Goal: Download file/media

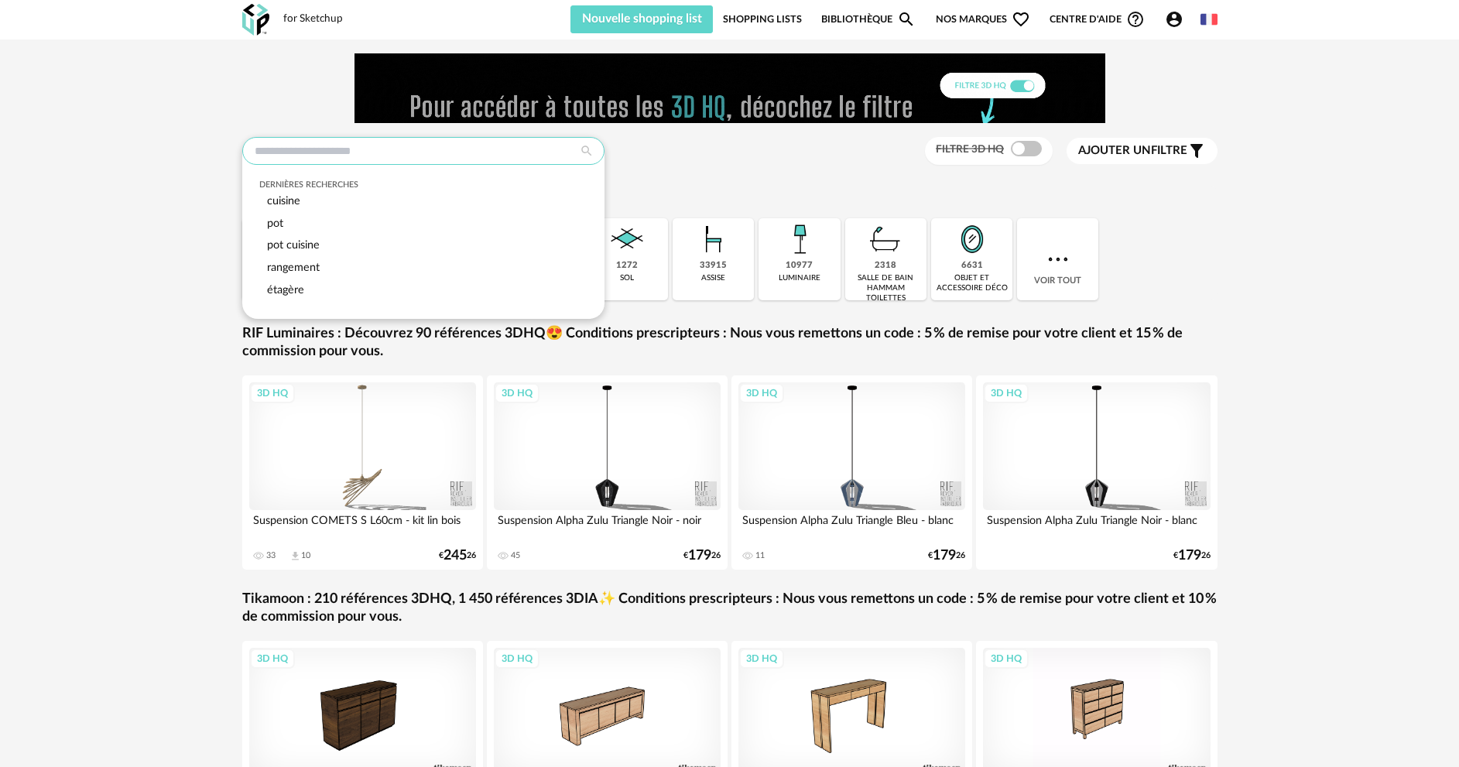
click at [406, 139] on input "text" at bounding box center [423, 151] width 362 height 28
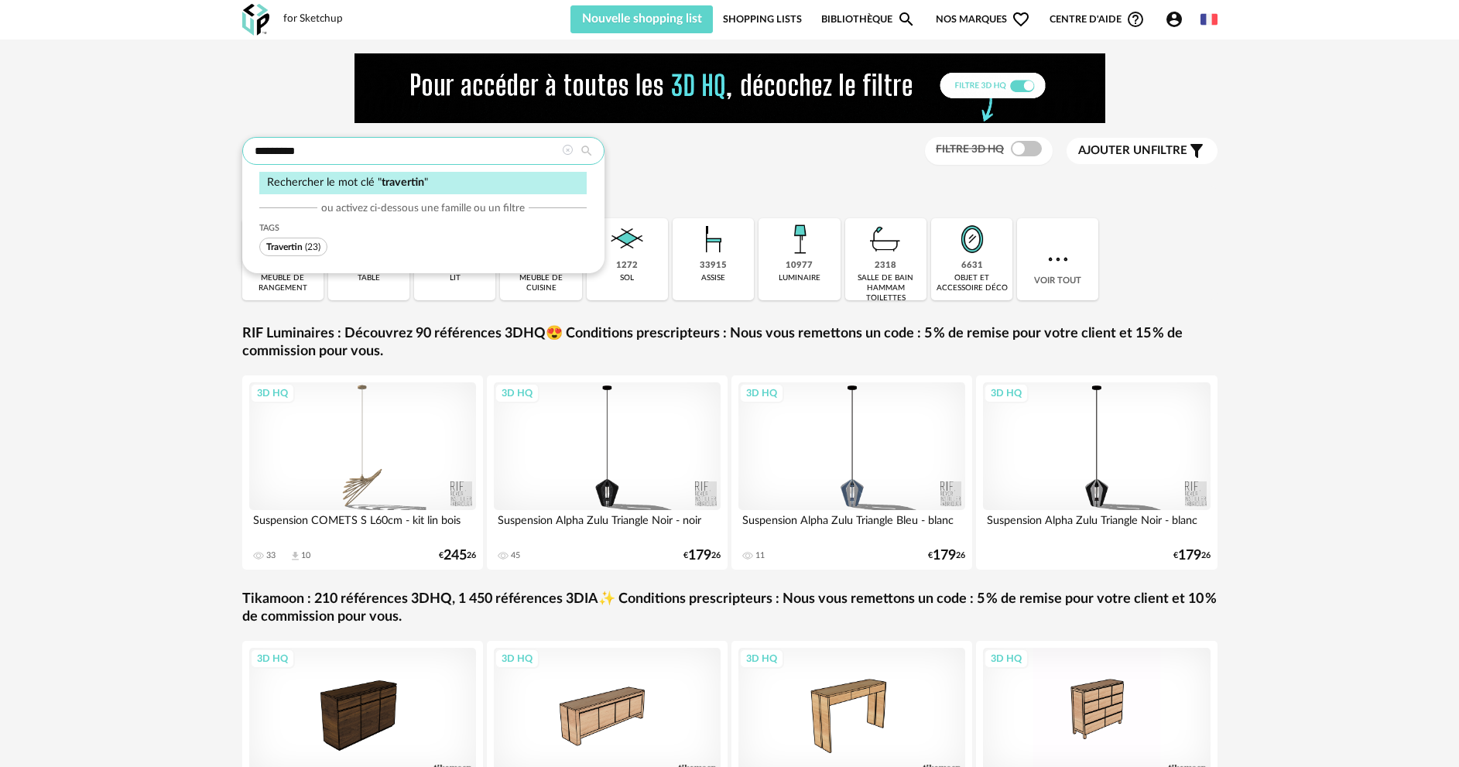
type input "*********"
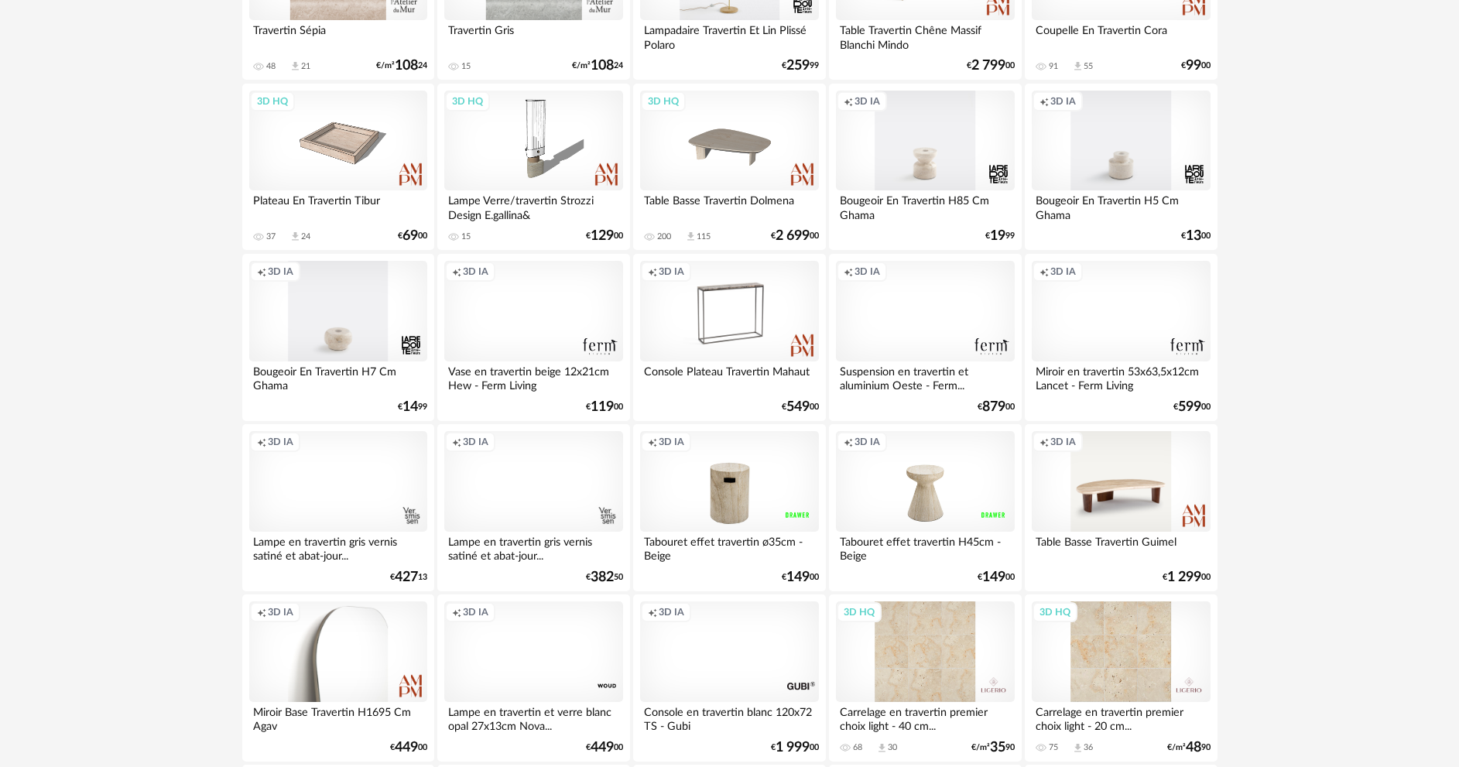
scroll to position [1393, 0]
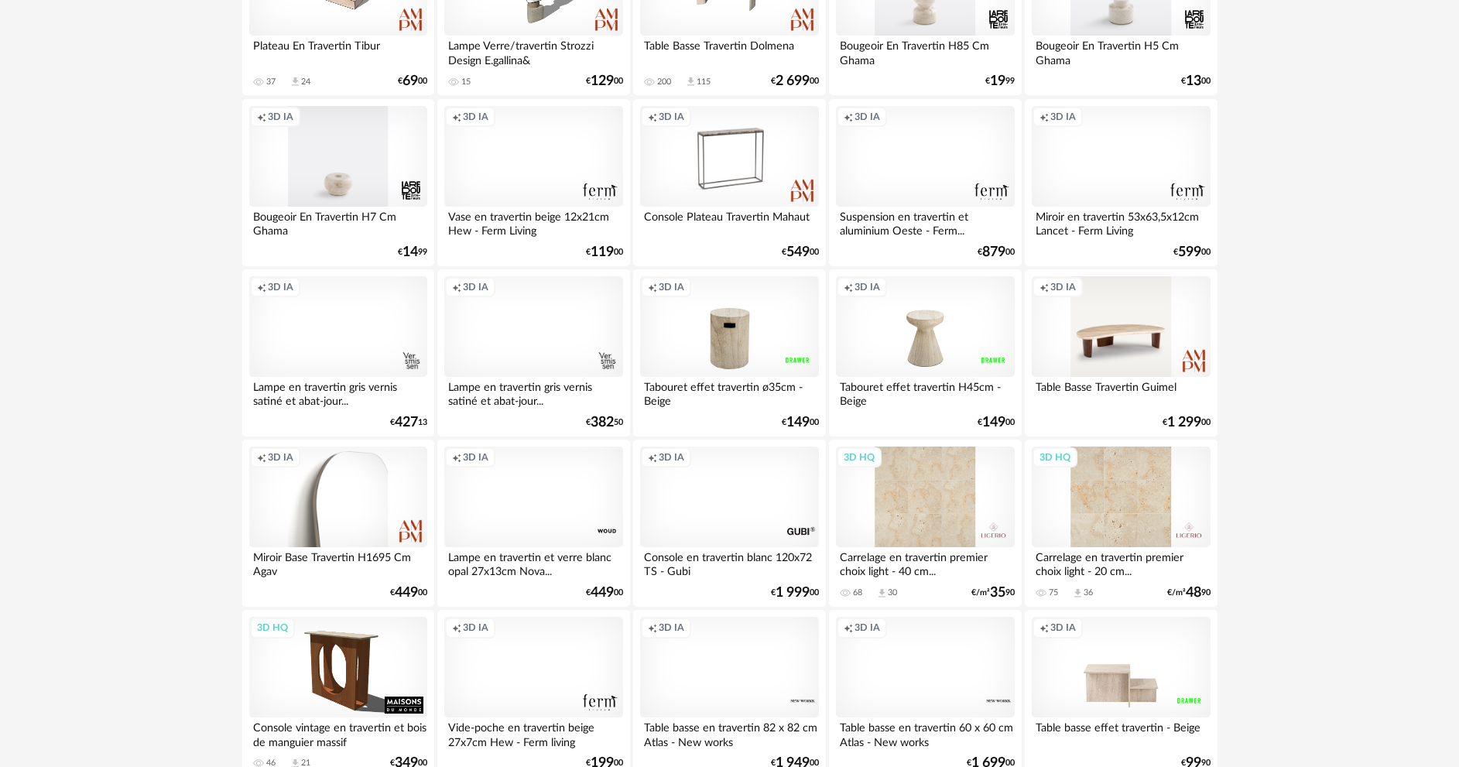
click at [1108, 524] on div "3D HQ" at bounding box center [1121, 497] width 178 height 101
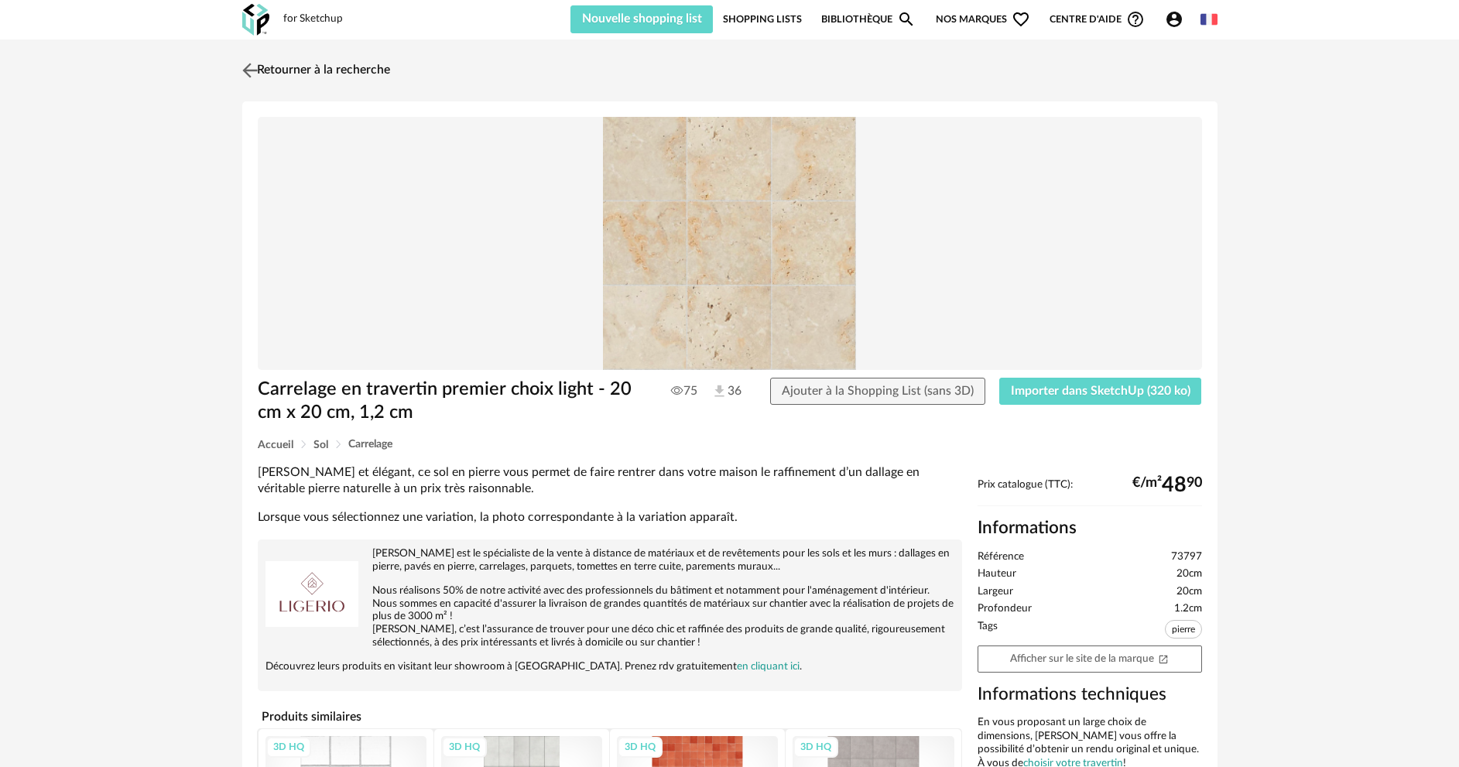
click at [286, 64] on link "Retourner à la recherche" at bounding box center [314, 70] width 152 height 34
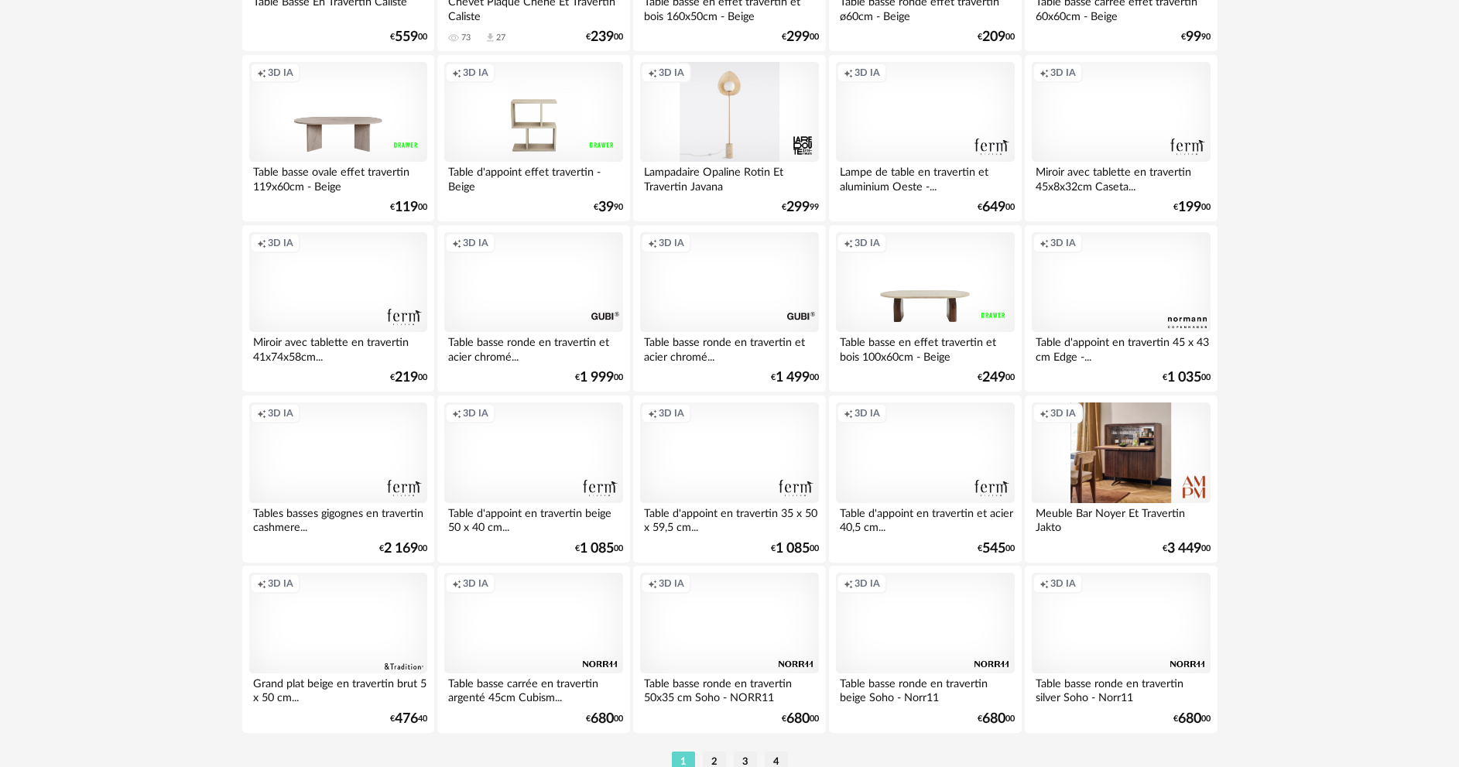
scroll to position [3041, 0]
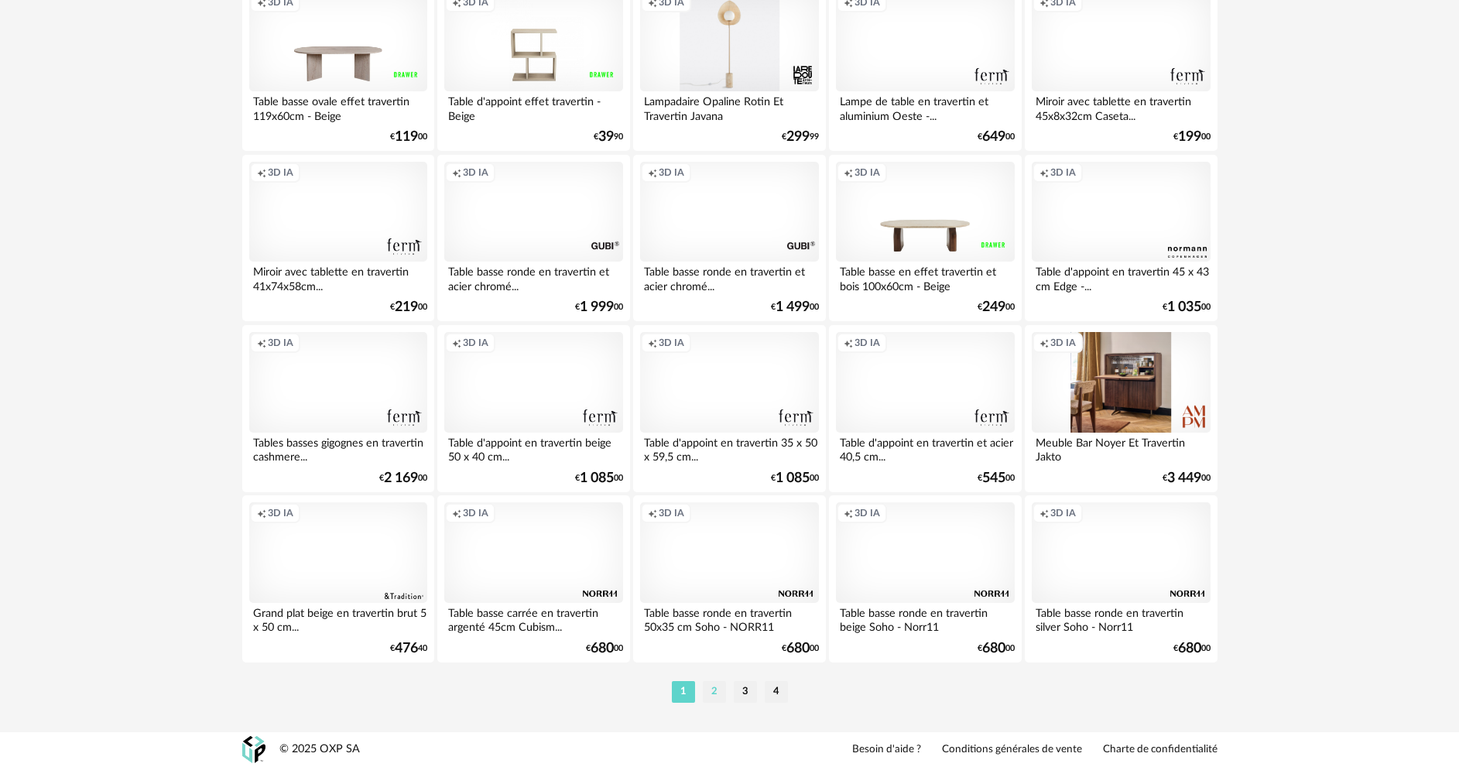
click at [716, 692] on li "2" at bounding box center [714, 692] width 23 height 22
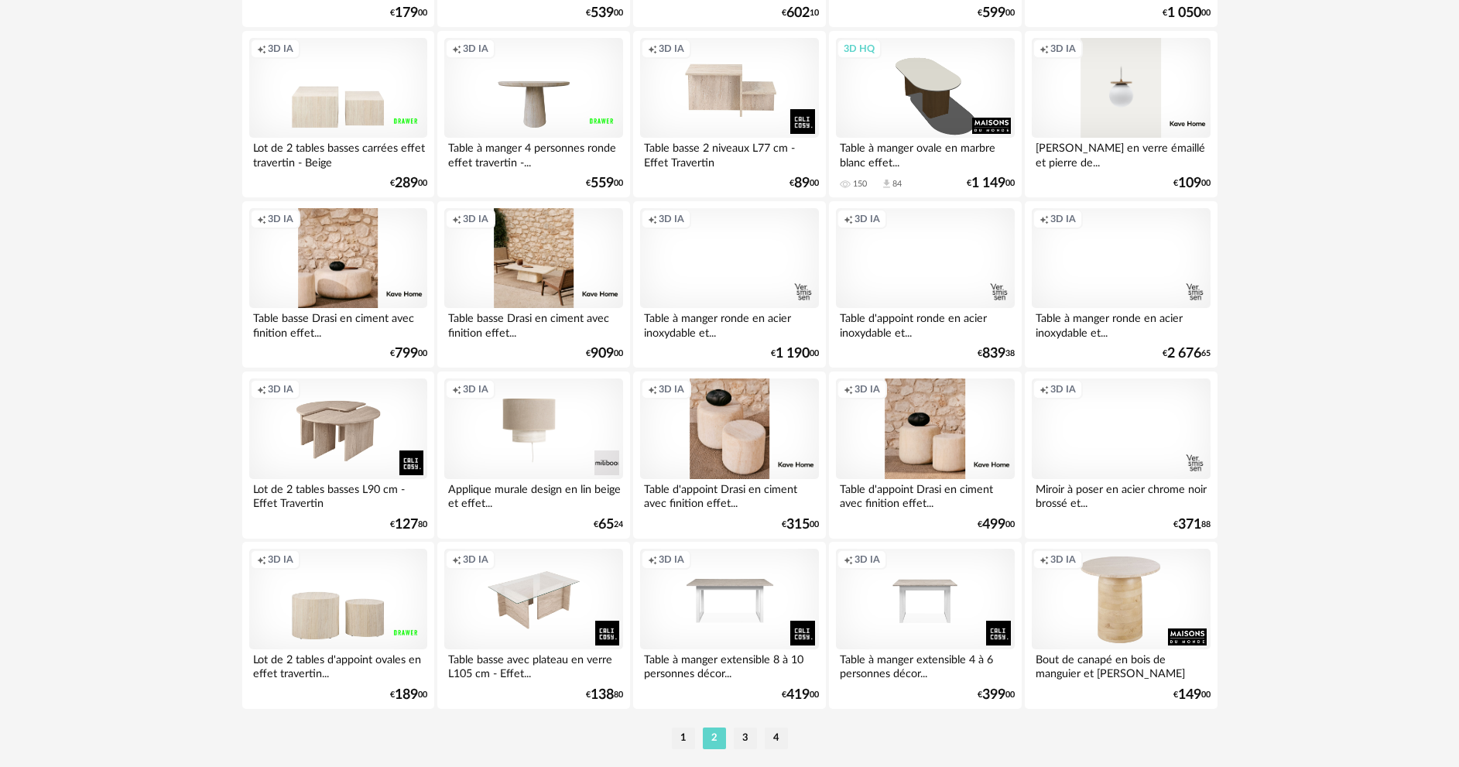
scroll to position [3041, 0]
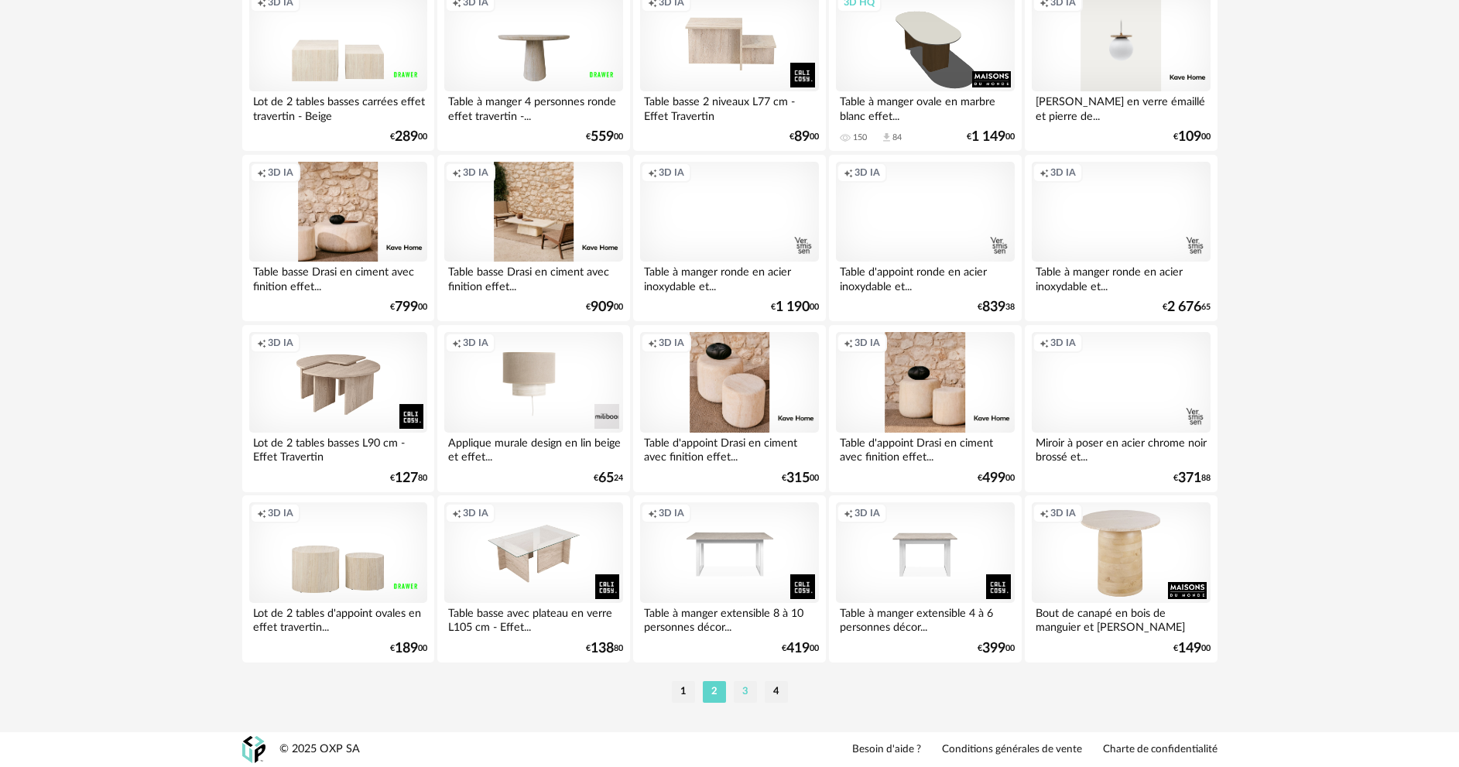
click at [748, 690] on li "3" at bounding box center [745, 692] width 23 height 22
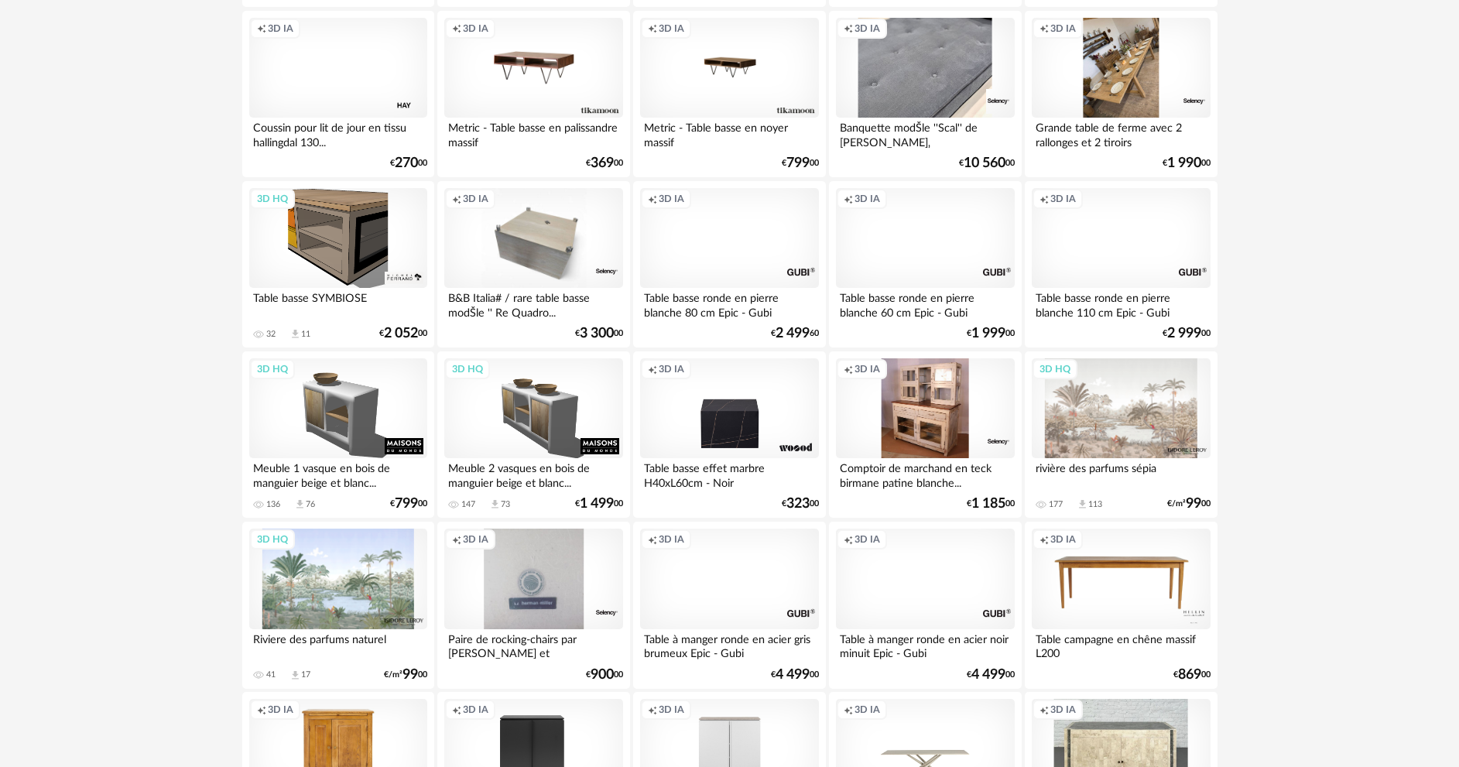
scroll to position [3041, 0]
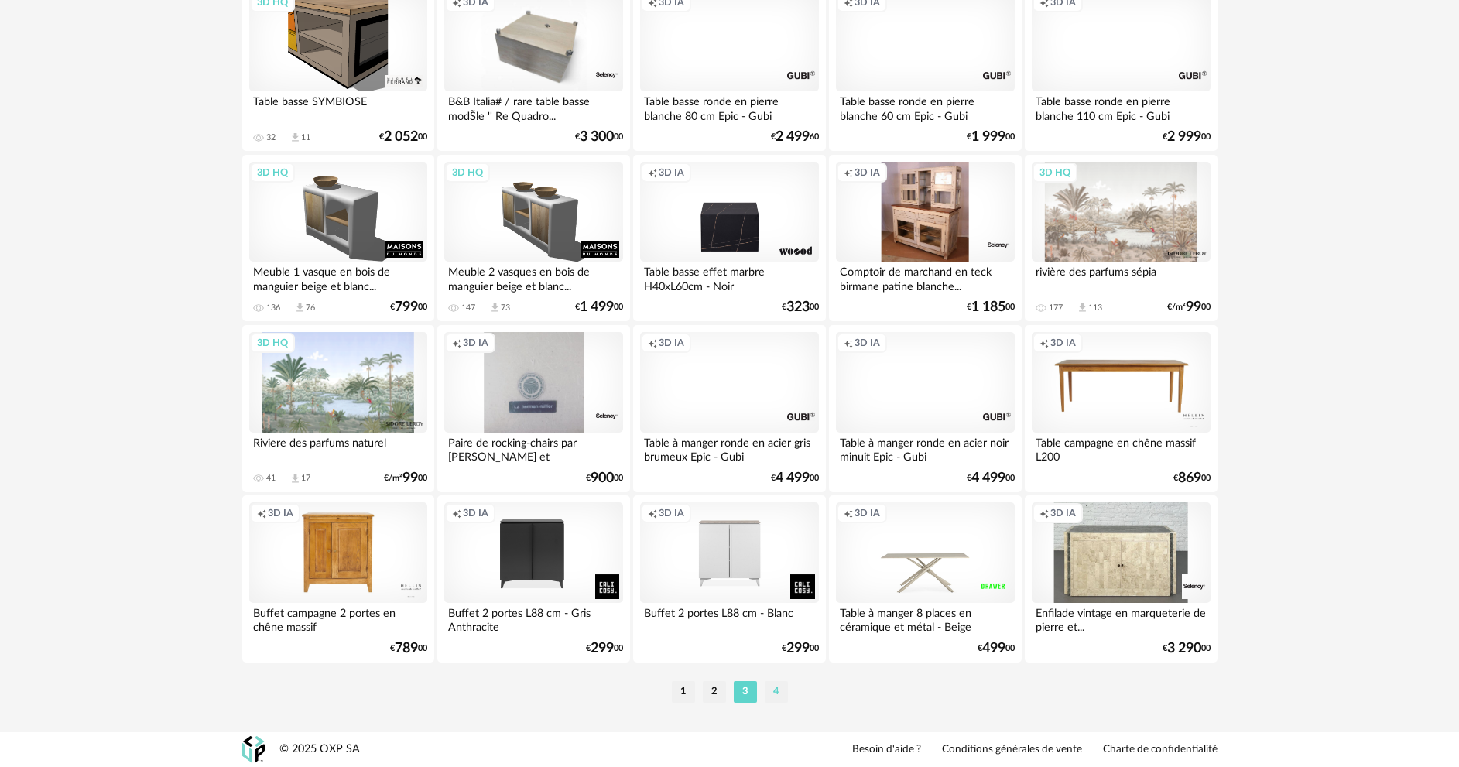
click at [770, 693] on li "4" at bounding box center [776, 692] width 23 height 22
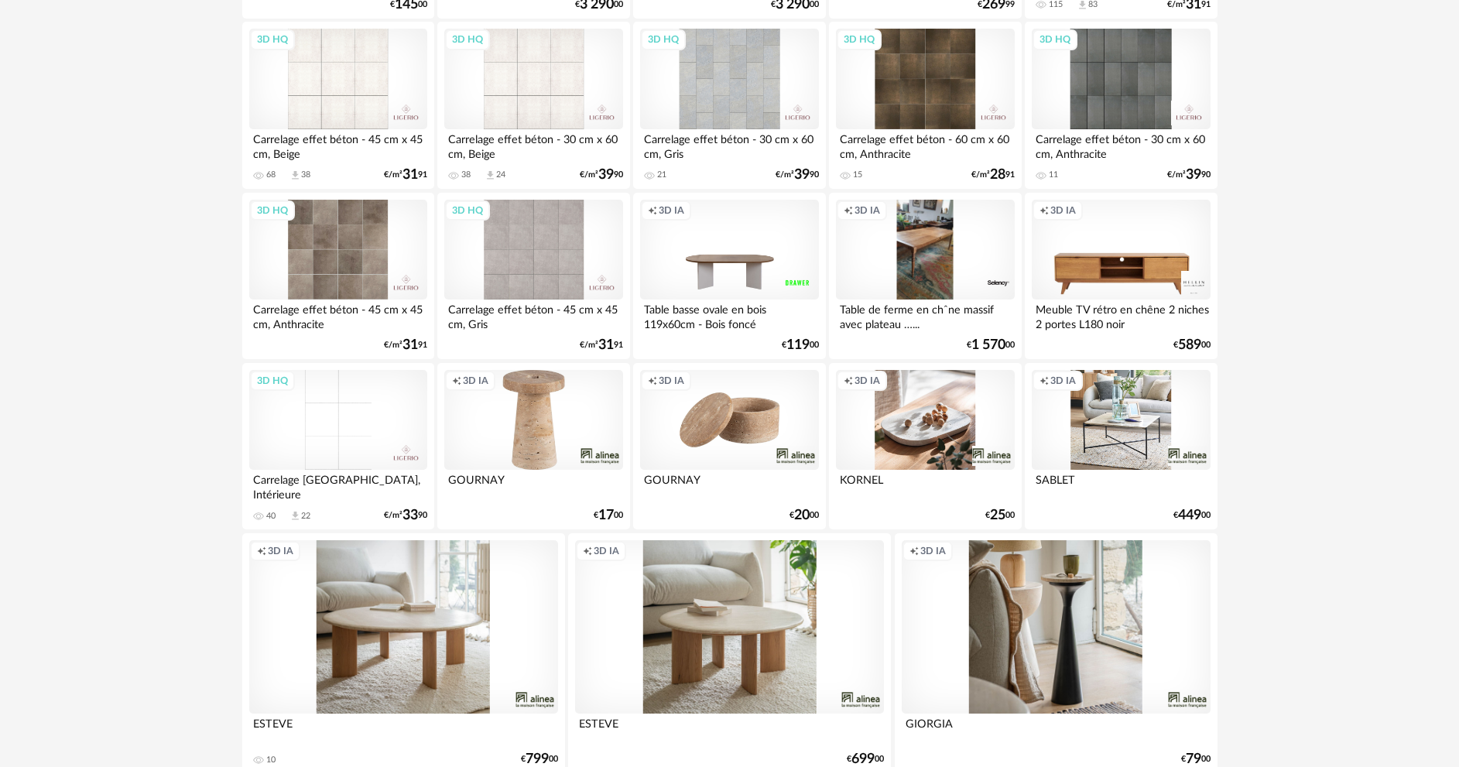
scroll to position [2432, 0]
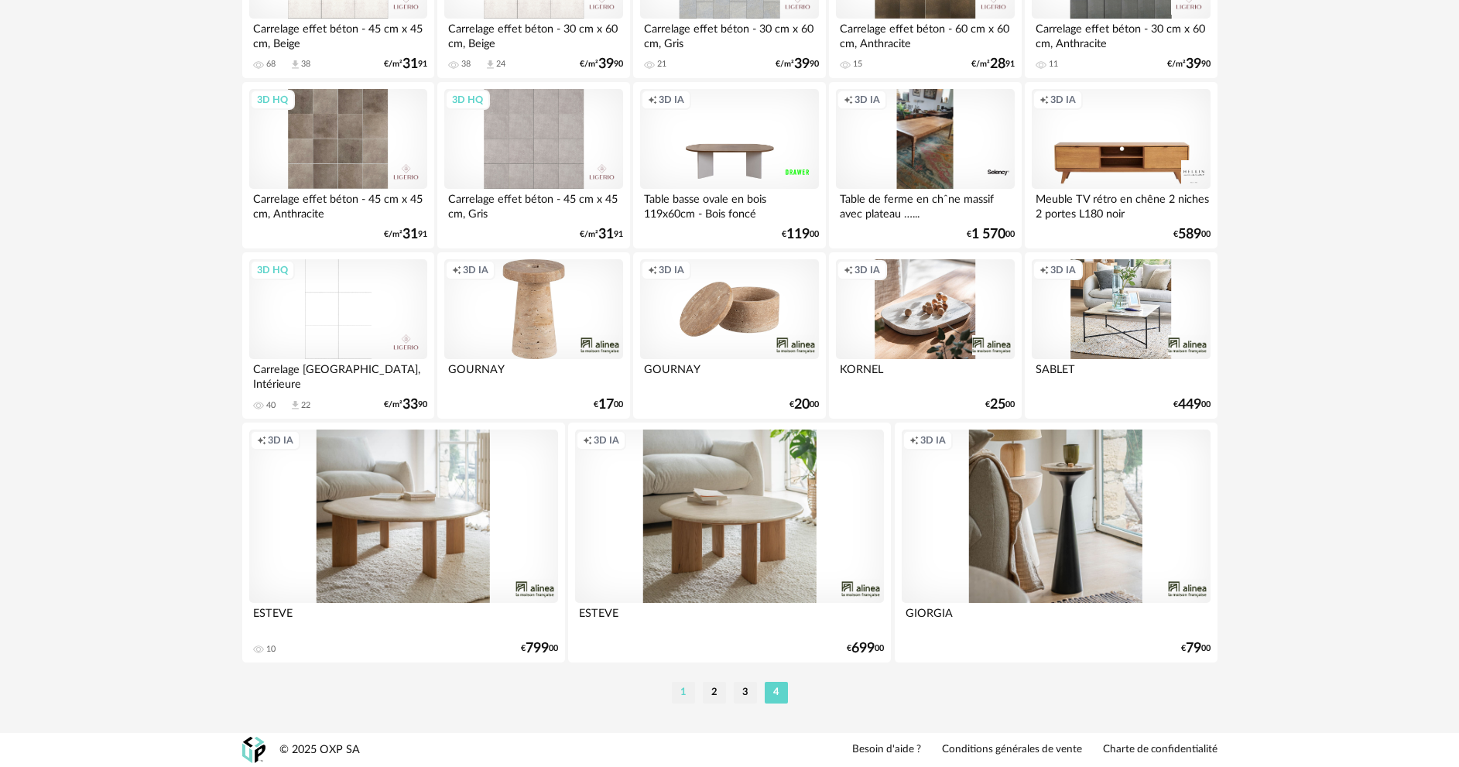
click at [683, 693] on li "1" at bounding box center [683, 693] width 23 height 22
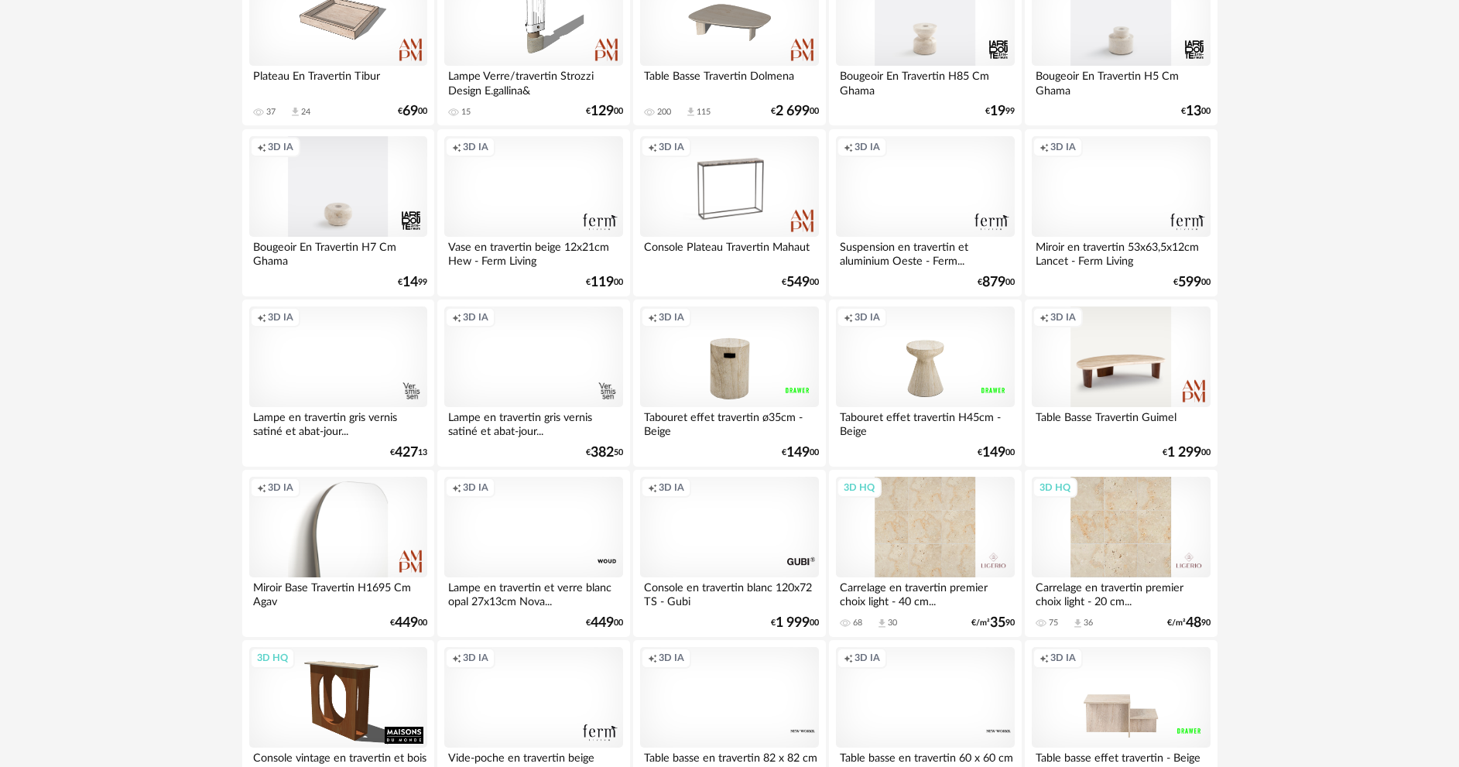
scroll to position [1393, 0]
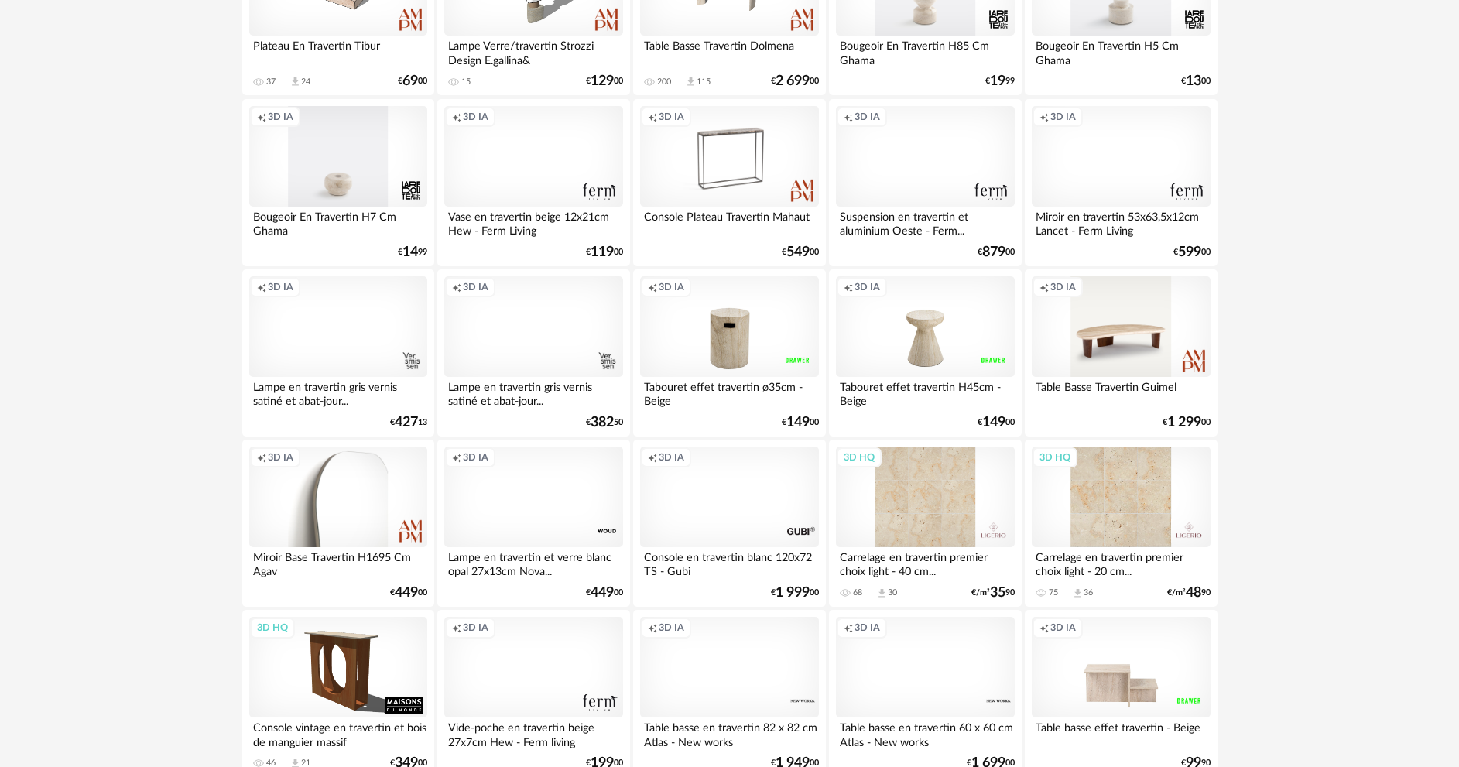
click at [947, 516] on div "3D HQ" at bounding box center [925, 497] width 178 height 101
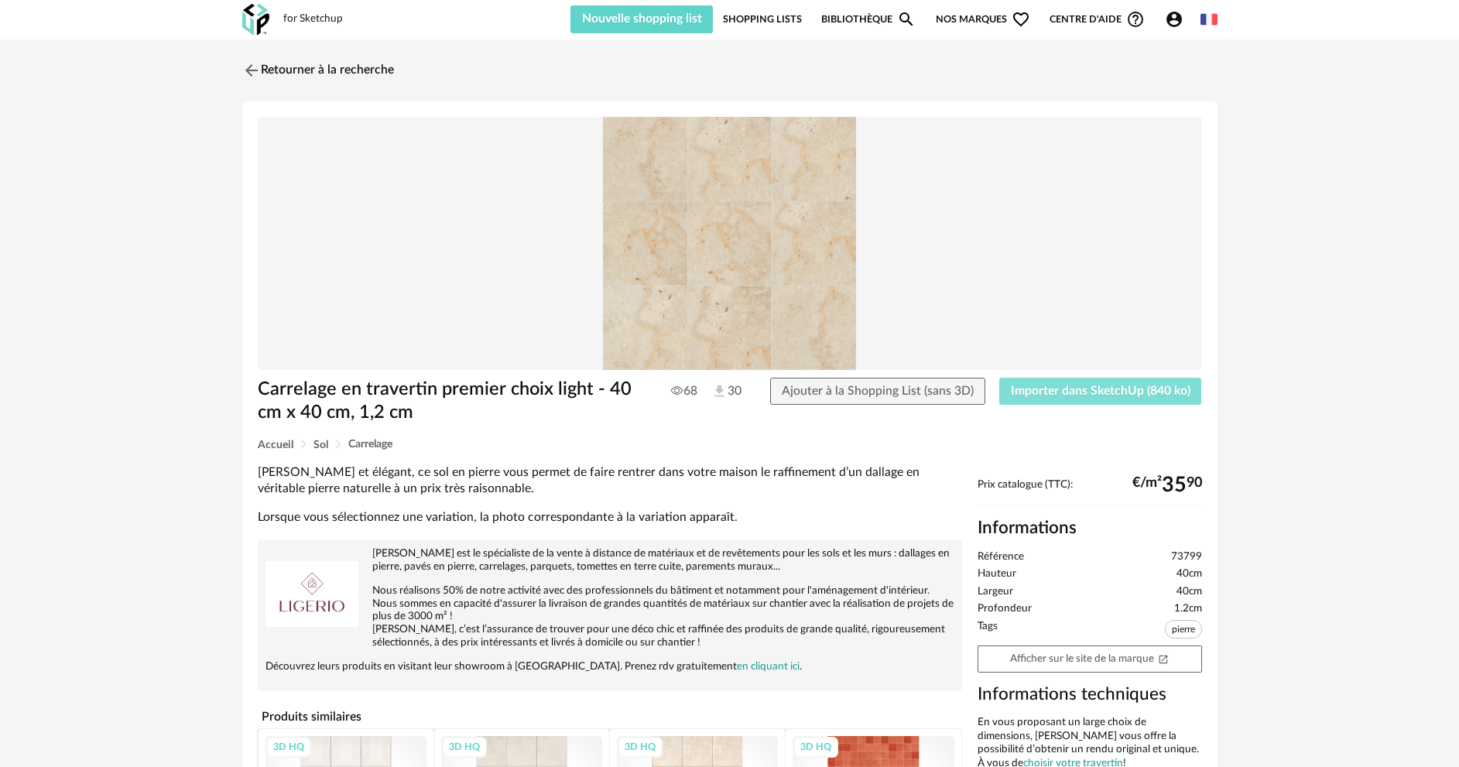
click at [1060, 397] on button "Importer dans SketchUp (840 ko)" at bounding box center [1100, 392] width 203 height 28
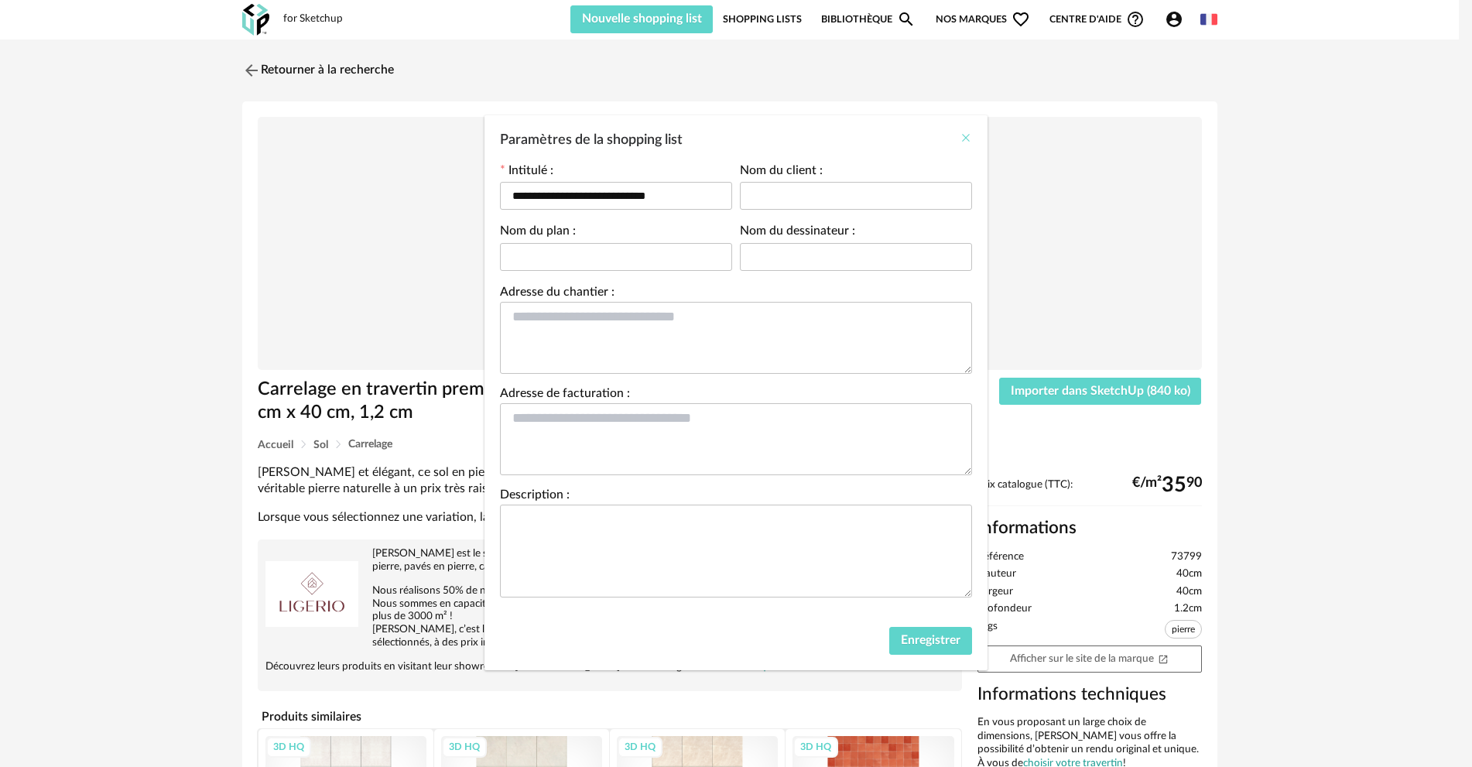
click at [965, 143] on icon "Close" at bounding box center [966, 138] width 12 height 12
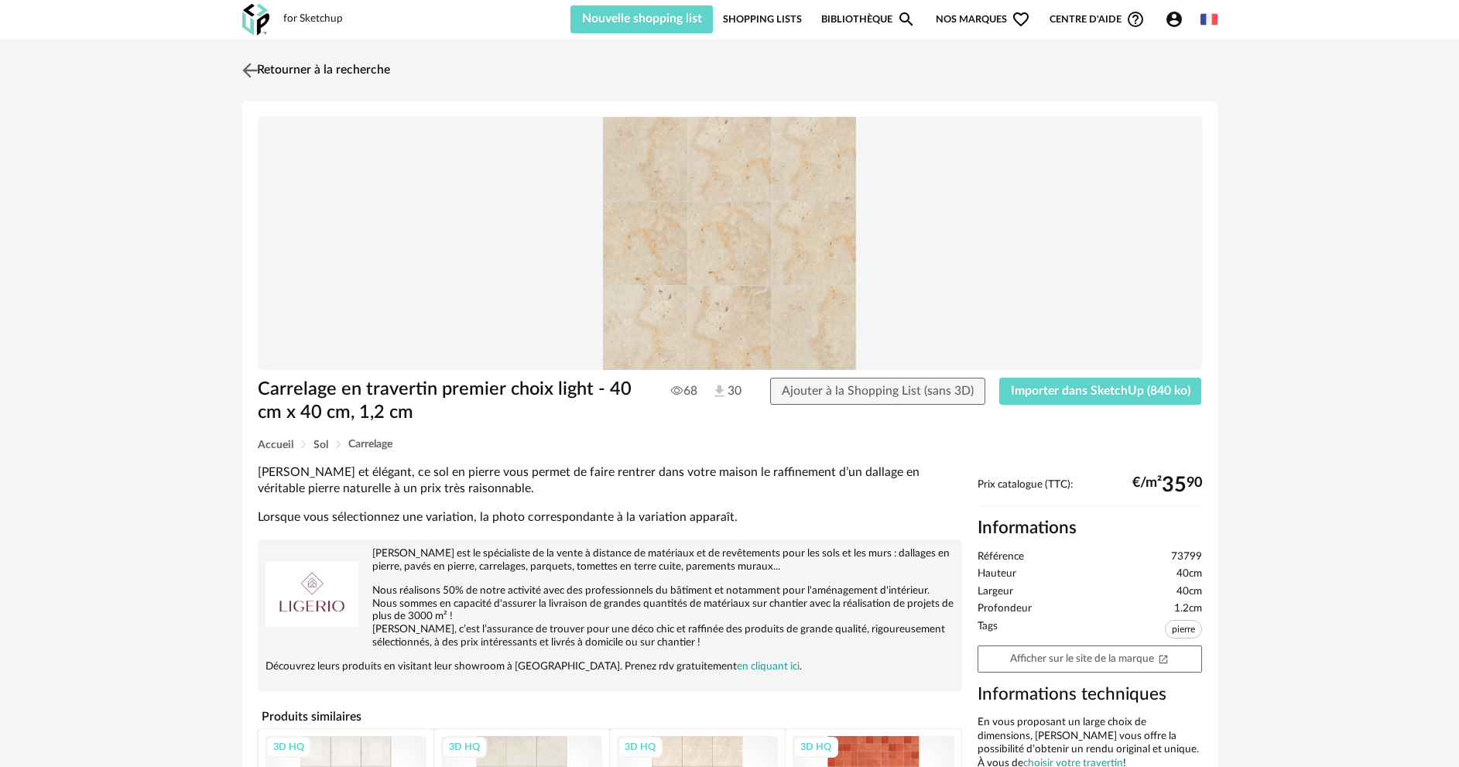
click at [315, 69] on link "Retourner à la recherche" at bounding box center [314, 70] width 152 height 34
